Goal: Information Seeking & Learning: Learn about a topic

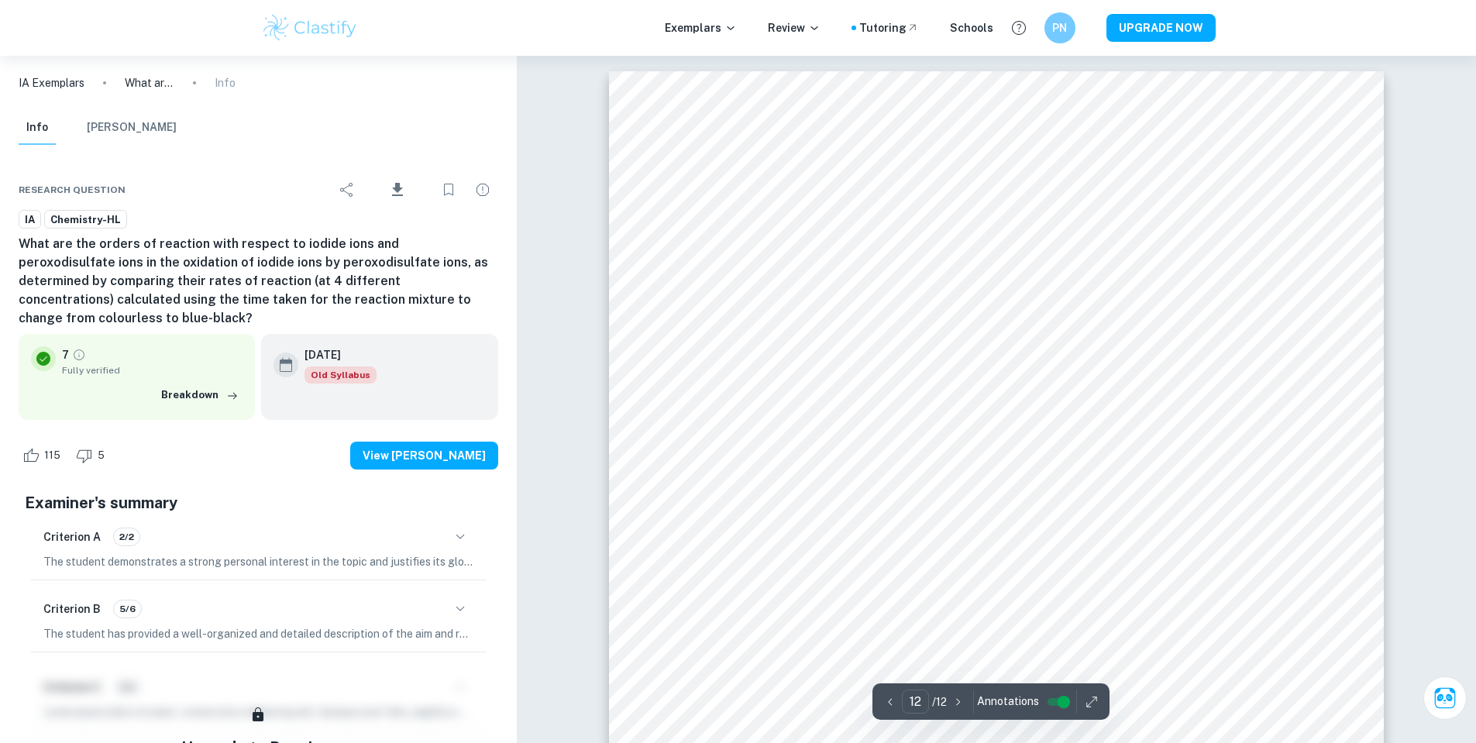
scroll to position [11676, 0]
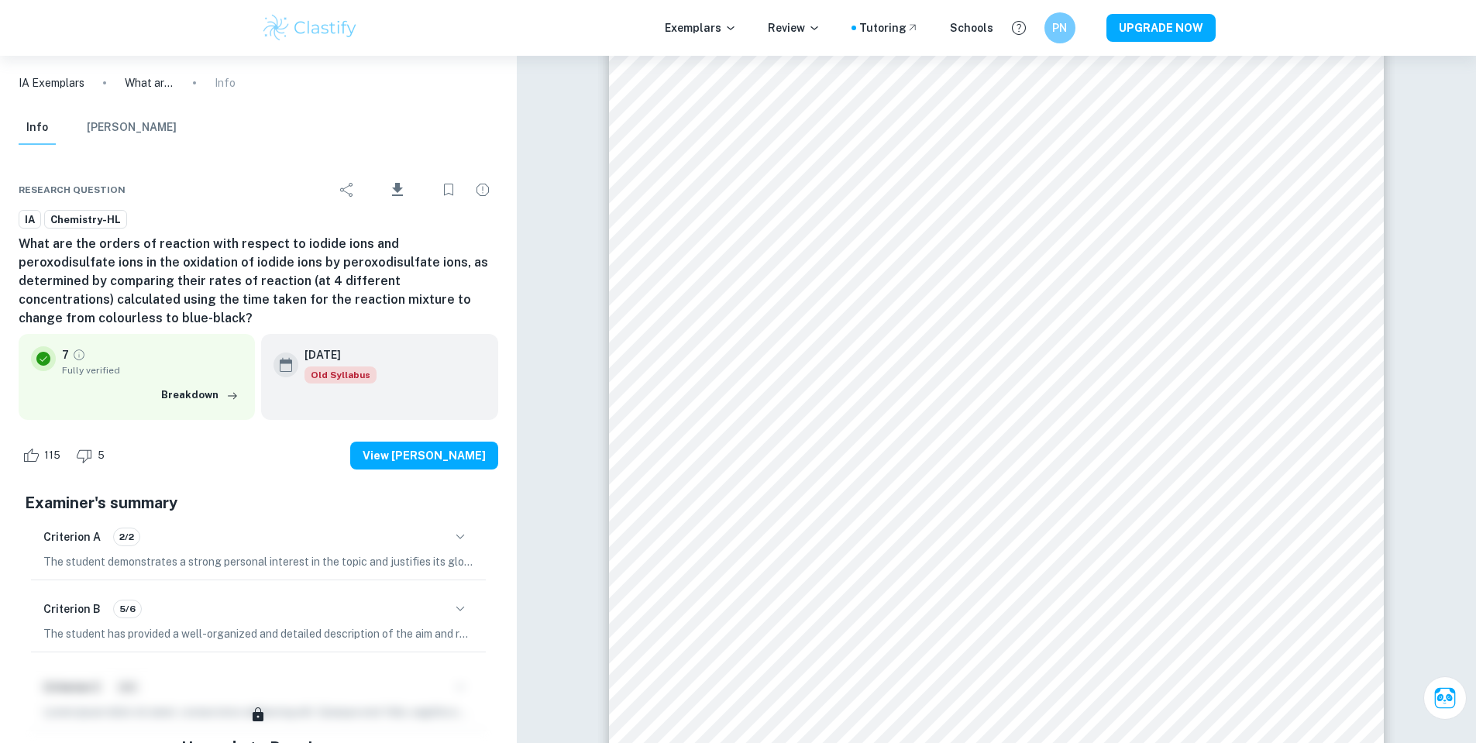
click at [77, 85] on p "IA Exemplars" at bounding box center [52, 82] width 66 height 17
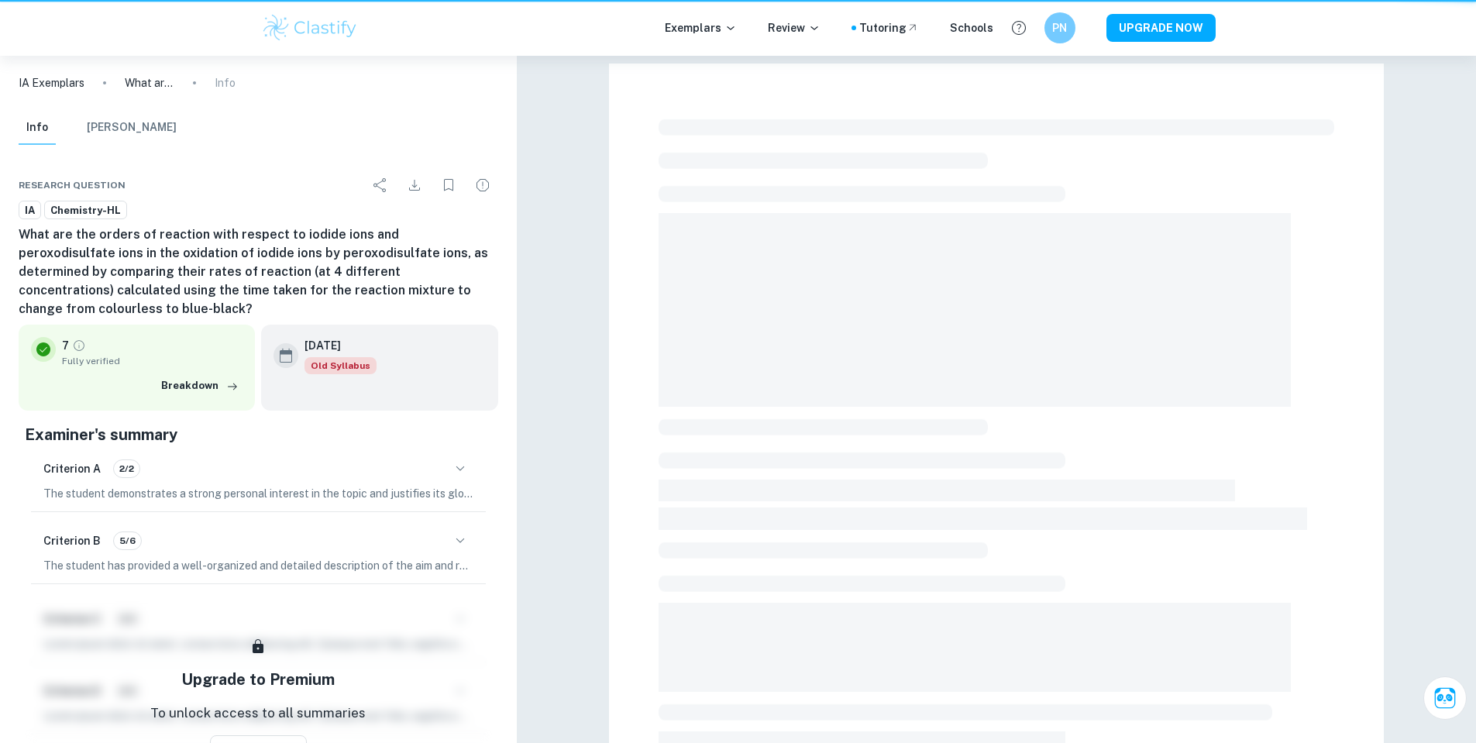
scroll to position [425, 0]
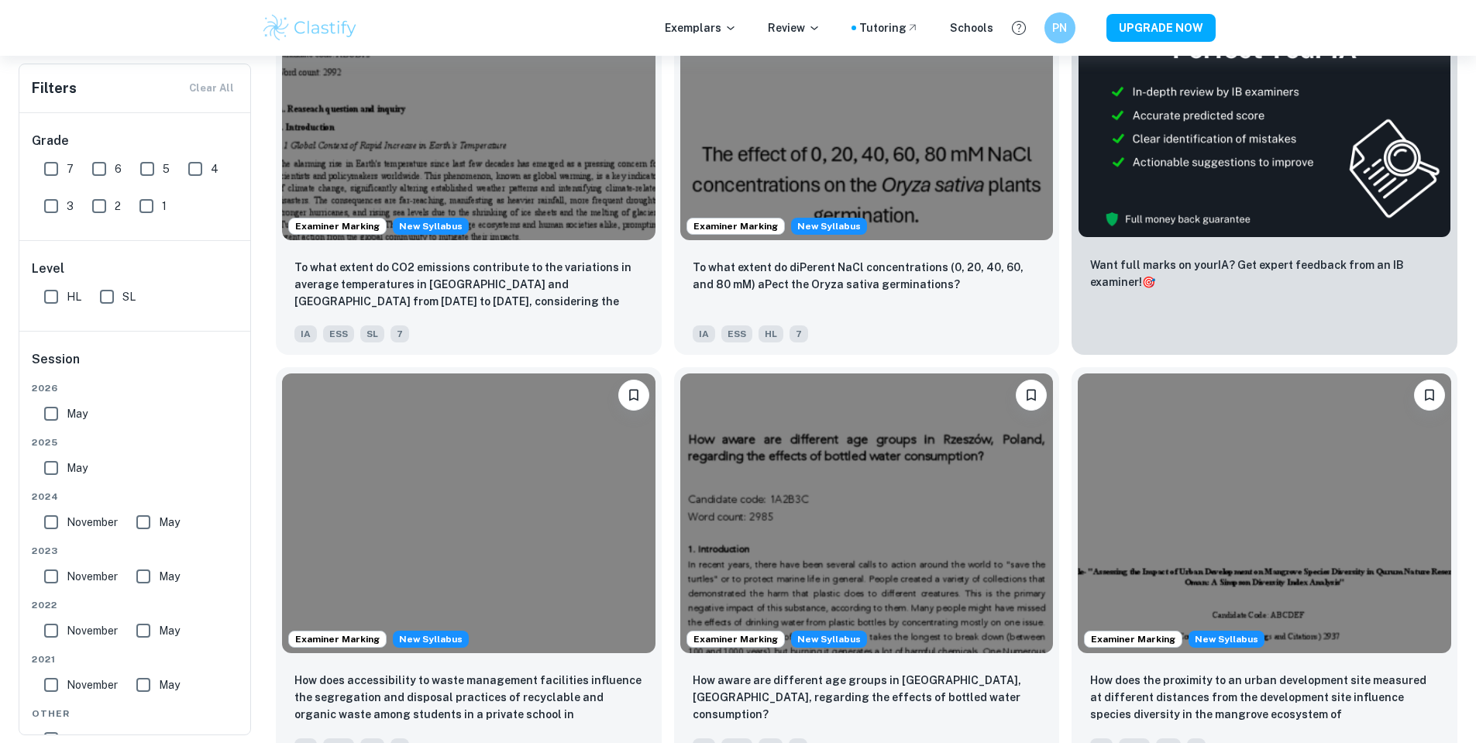
scroll to position [584, 0]
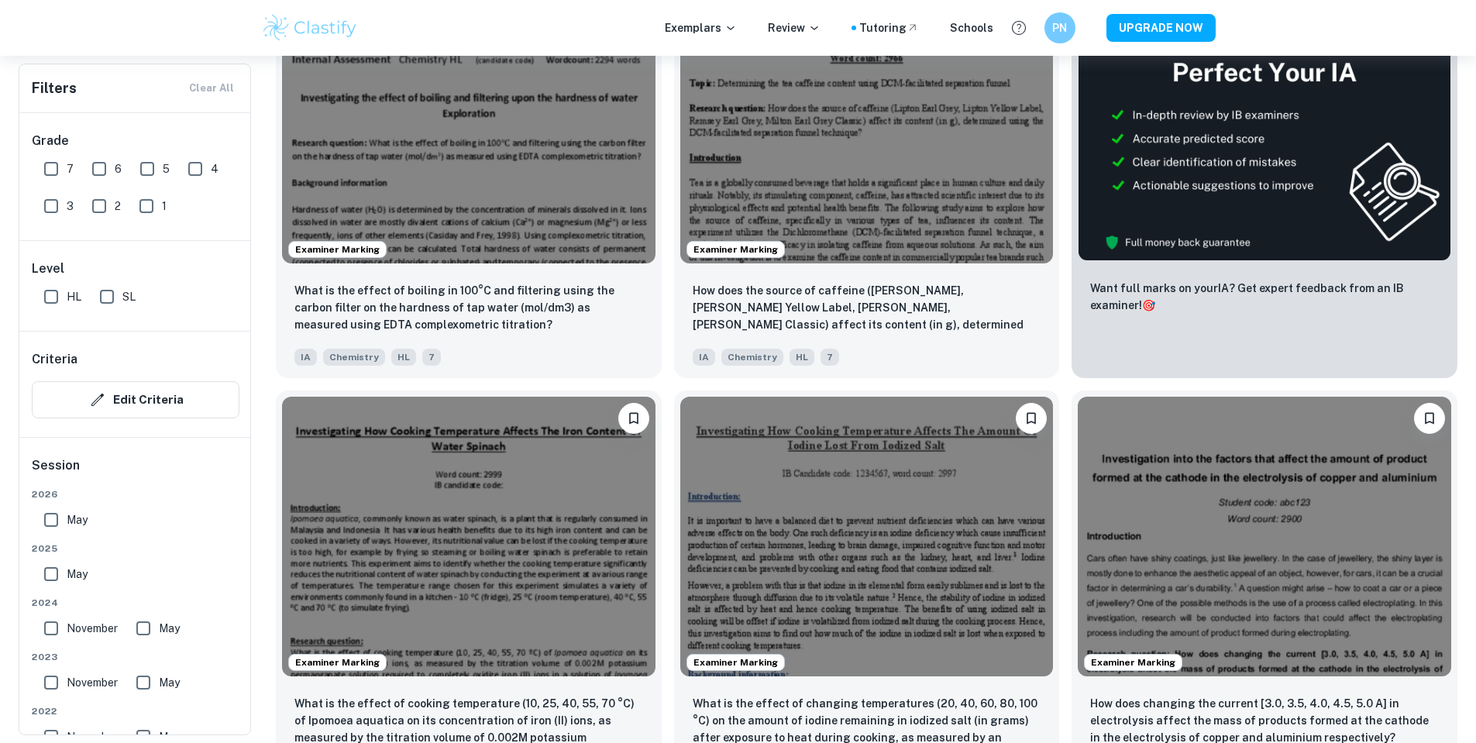
scroll to position [576, 0]
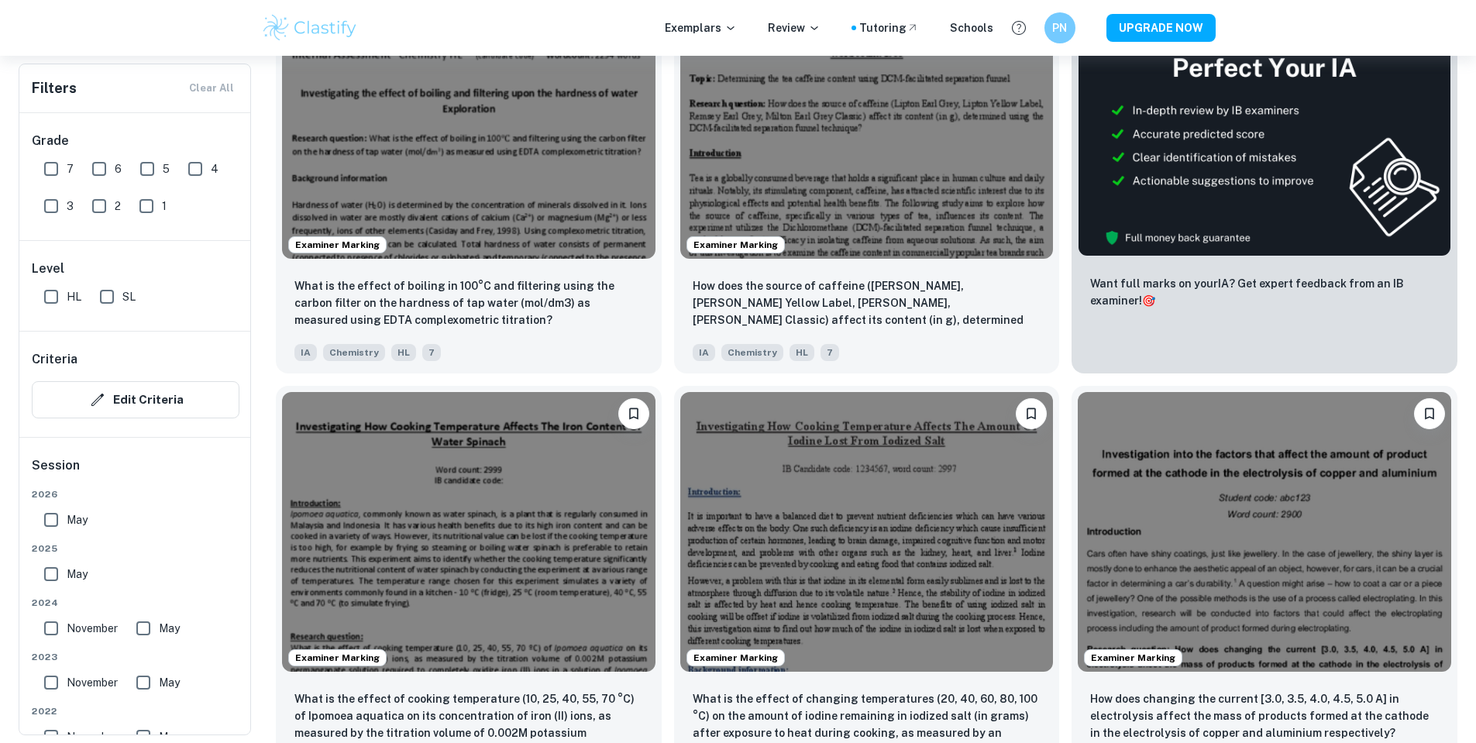
click at [680, 437] on img at bounding box center [867, 530] width 374 height 280
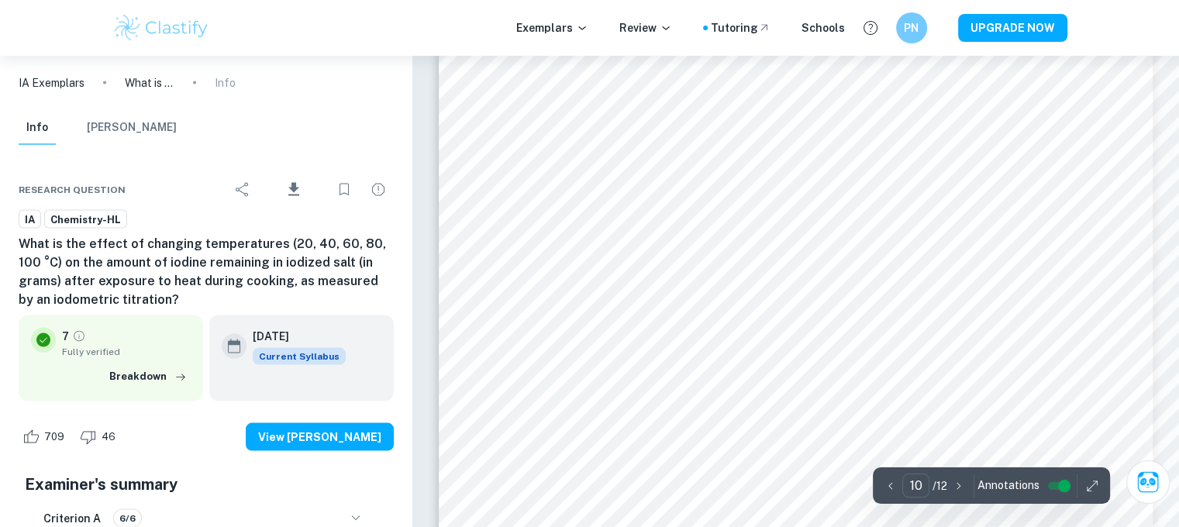
scroll to position [8933, 0]
type input "9"
